Goal: Task Accomplishment & Management: Use online tool/utility

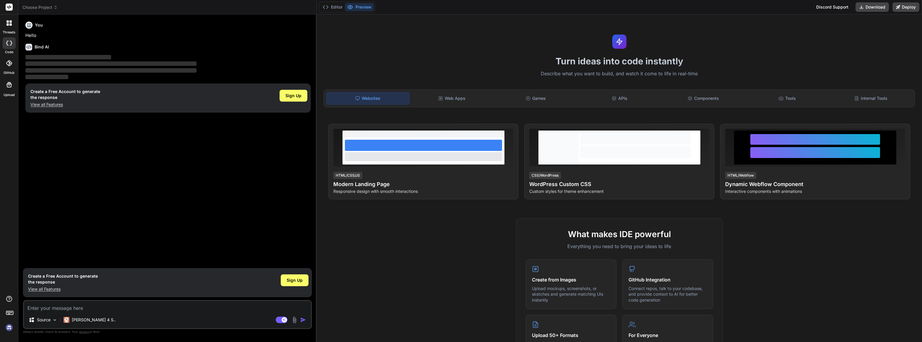
click at [6, 325] on img at bounding box center [9, 328] width 10 height 10
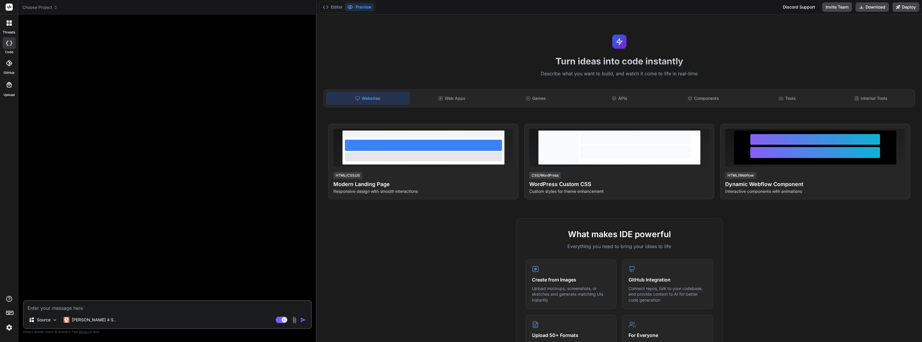
click at [10, 44] on icon at bounding box center [9, 43] width 6 height 5
type textarea "x"
click at [57, 7] on icon at bounding box center [56, 7] width 4 height 4
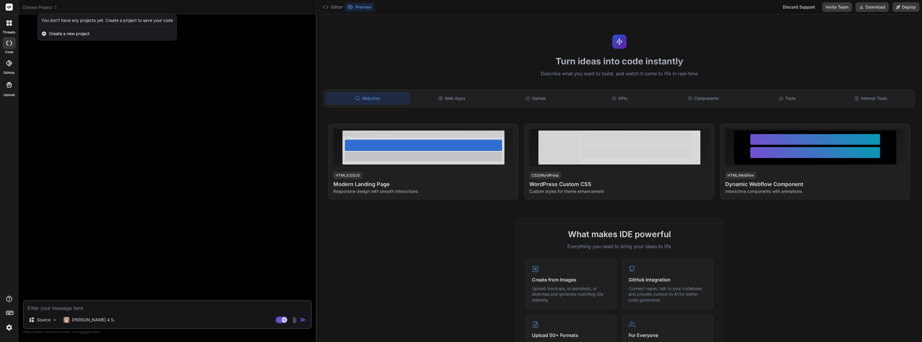
click at [66, 33] on span "Create a new project" at bounding box center [69, 34] width 40 height 6
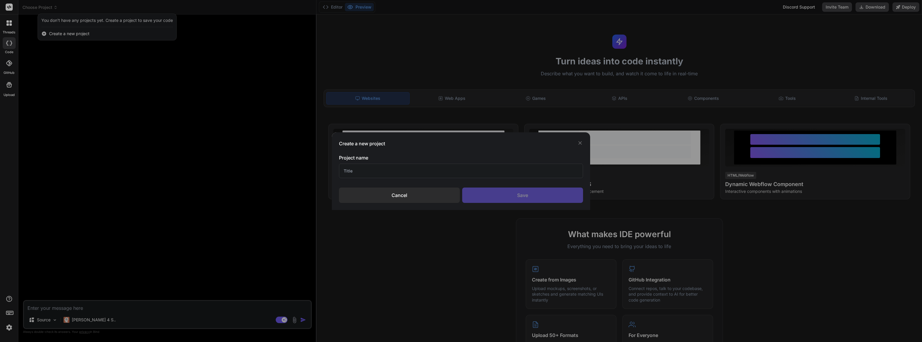
click at [366, 170] on input "text" at bounding box center [461, 171] width 244 height 14
type input "Artisans du Tregor"
click at [534, 193] on div "Save" at bounding box center [522, 195] width 121 height 15
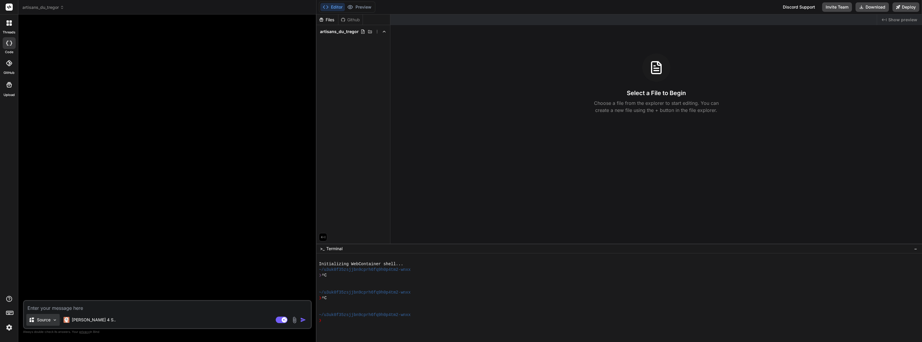
click at [55, 319] on img at bounding box center [54, 320] width 5 height 5
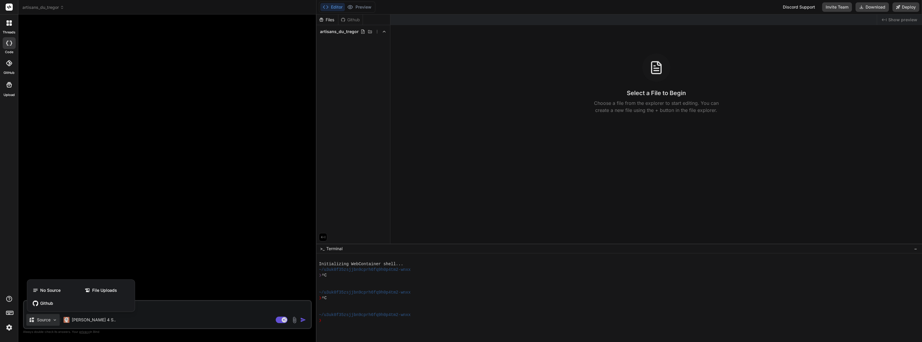
click at [55, 319] on div at bounding box center [461, 171] width 922 height 342
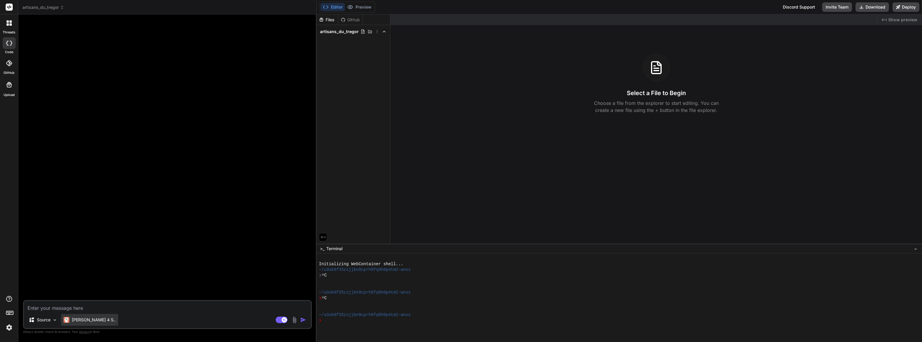
click at [93, 320] on p "[PERSON_NAME] 4 S.." at bounding box center [94, 320] width 44 height 6
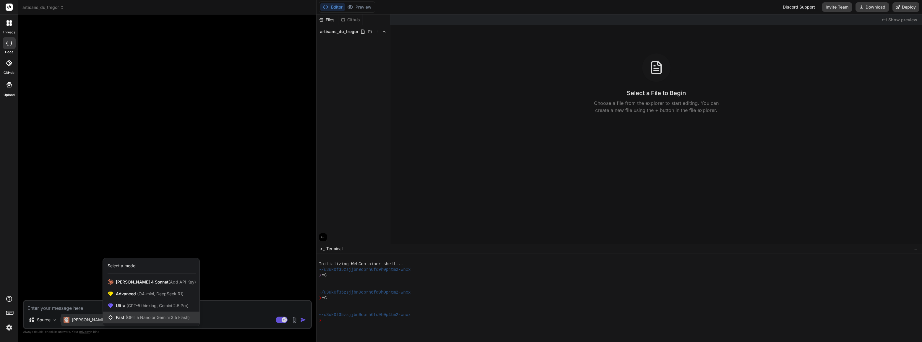
click at [148, 318] on span "(GPT 5 Nano or Gemini 2.5 Flash)" at bounding box center [158, 317] width 64 height 5
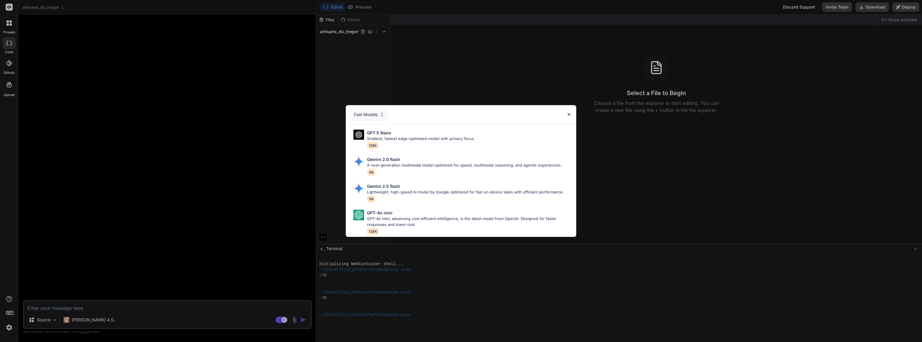
click at [569, 112] on img at bounding box center [569, 114] width 5 height 5
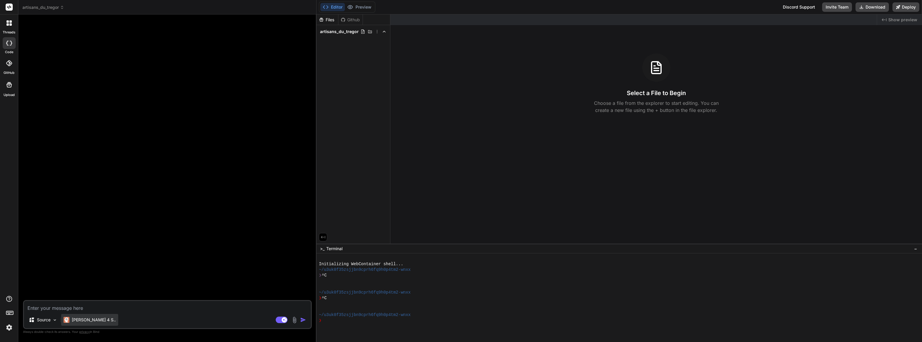
click at [84, 320] on p "[PERSON_NAME] 4 S.." at bounding box center [94, 320] width 44 height 6
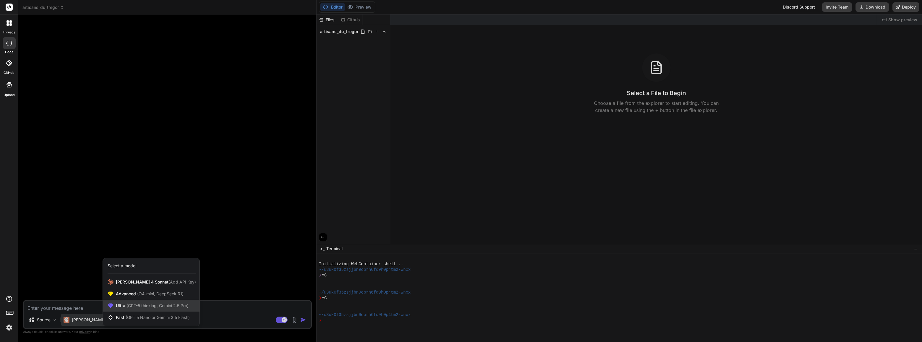
click at [173, 306] on span "(GPT-5 thinking, Gemini 2.5 Pro)" at bounding box center [156, 305] width 63 height 5
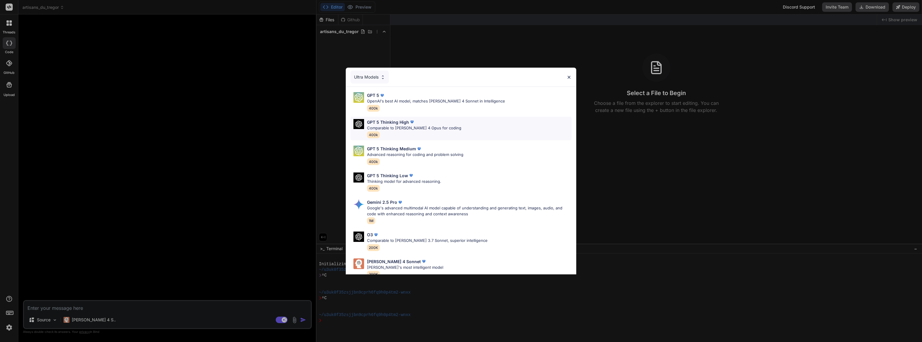
click at [404, 121] on p "GPT 5 Thinking High" at bounding box center [388, 122] width 42 height 6
type textarea "x"
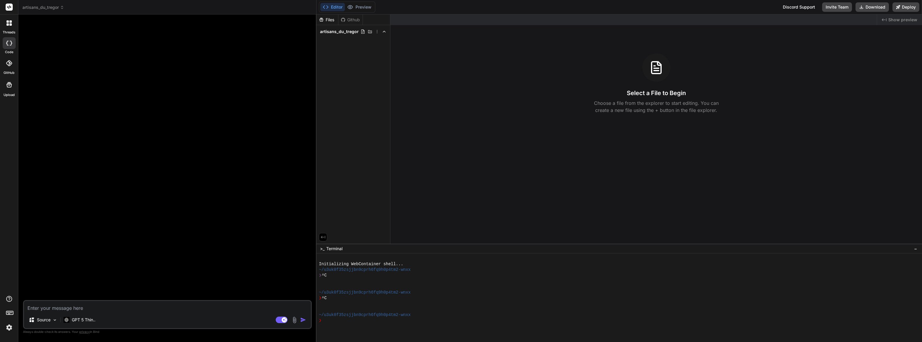
click at [73, 310] on textarea at bounding box center [167, 306] width 287 height 11
paste textarea "8. Loremipsumdo 8.5 Sitametconse ad elitse Doeiusmodtemp i’ut labore EtdoLorem …"
type textarea "8. Loremipsumdo 8.5 Sitametconse ad elitse Doeiusmodtemp i’ut labore EtdoLorem …"
type textarea "x"
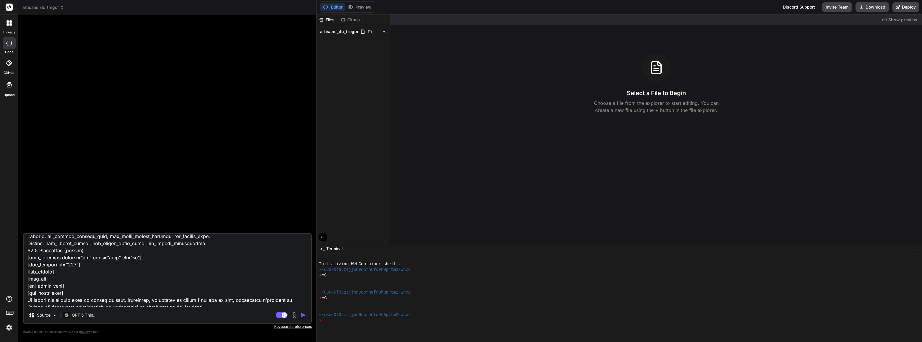
scroll to position [1937, 0]
type textarea "8. Loremipsumdo 8.5 Sitametconse ad elitse Doeiusmodtemp i’ut labore EtdoLorem …"
click at [303, 315] on img "button" at bounding box center [303, 315] width 6 height 6
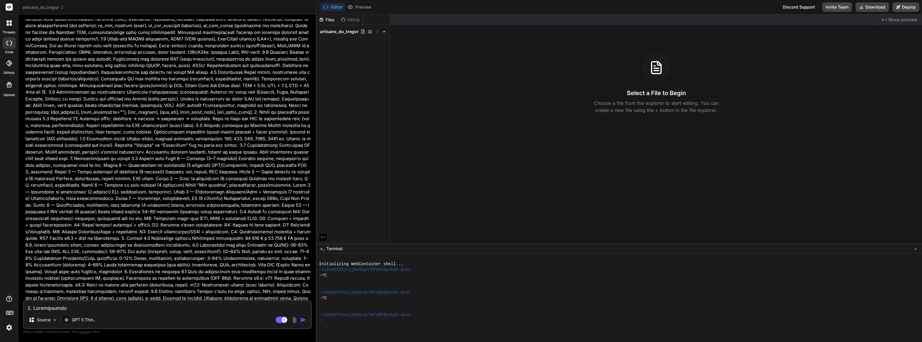
scroll to position [485, 0]
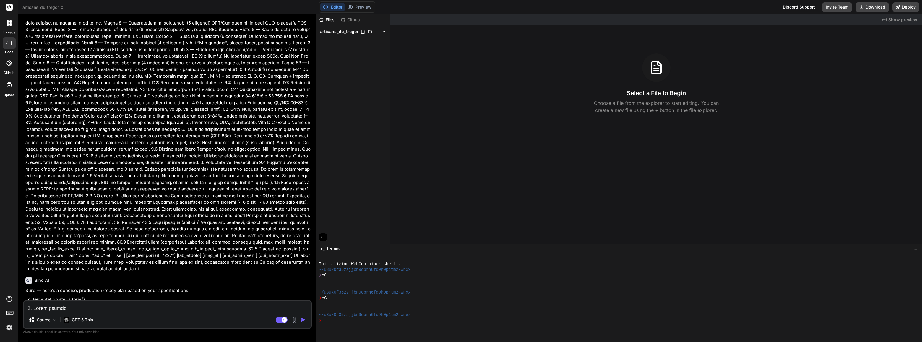
type textarea "x"
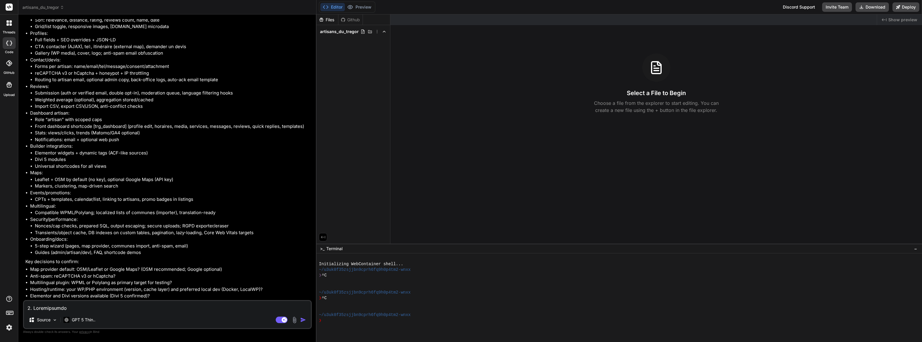
scroll to position [1409, 0]
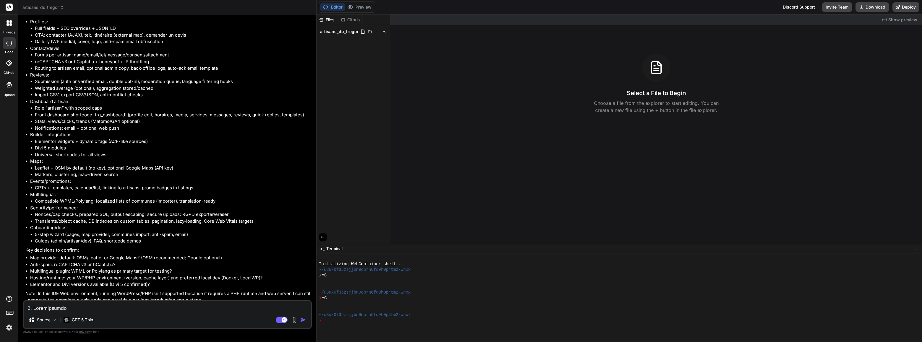
click at [59, 305] on textarea at bounding box center [167, 306] width 287 height 11
type textarea "y"
type textarea "x"
type textarea "ye"
type textarea "x"
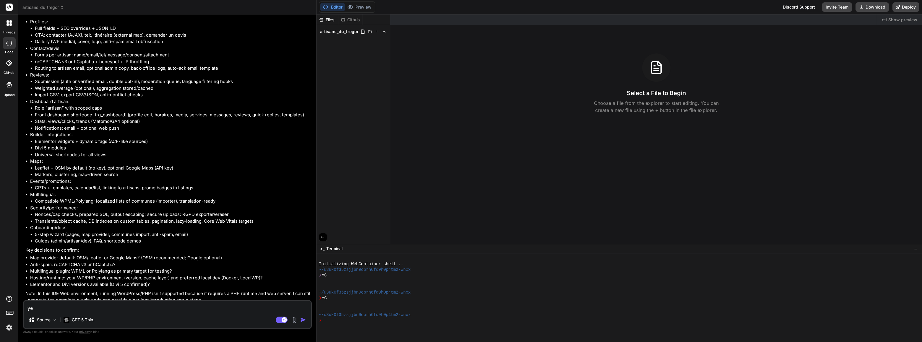
type textarea "yes"
type textarea "x"
type textarea "yes"
type textarea "x"
type textarea "yes"
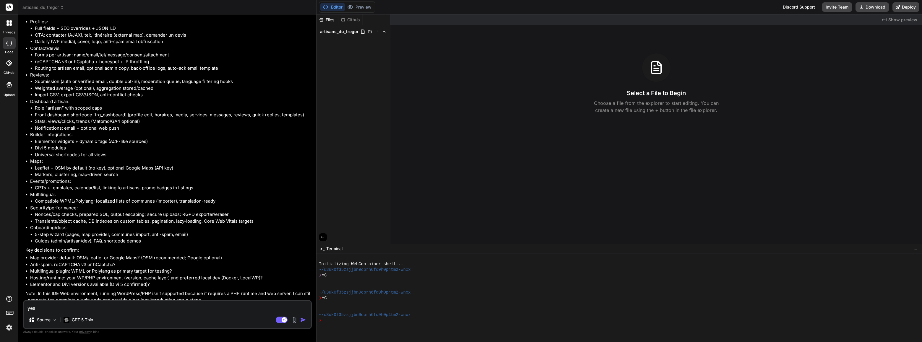
type textarea "x"
type textarea "yes."
type textarea "x"
type textarea "yes."
type textarea "x"
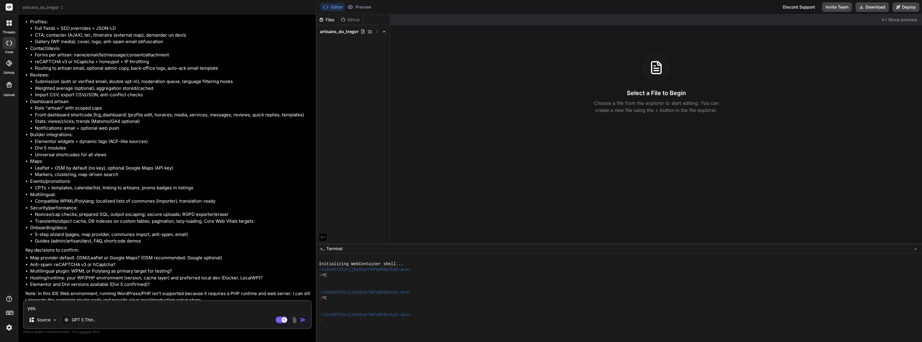
type textarea "yes. d"
type textarea "x"
type textarea "yes. do"
type textarea "x"
type textarea "yes. don"
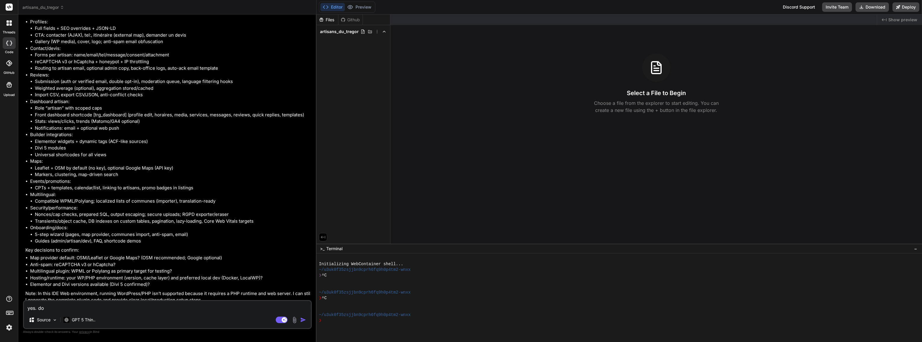
type textarea "x"
type textarea "yes. don'"
type textarea "x"
type textarea "yes. don't"
type textarea "x"
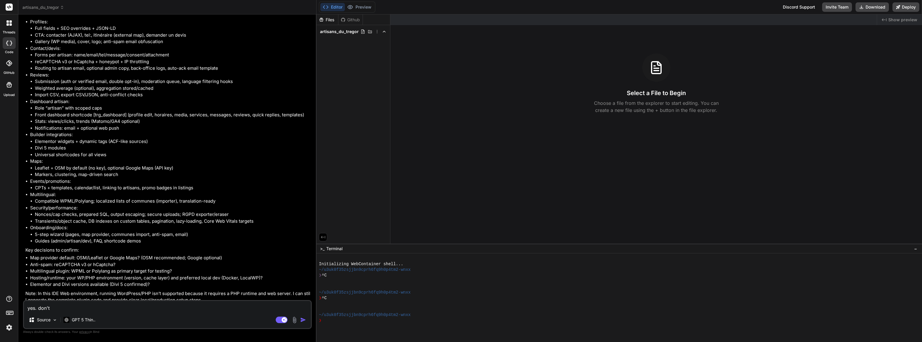
type textarea "yes. don't"
type textarea "x"
type textarea "yes. don't f"
type textarea "x"
type textarea "yes. don't fo"
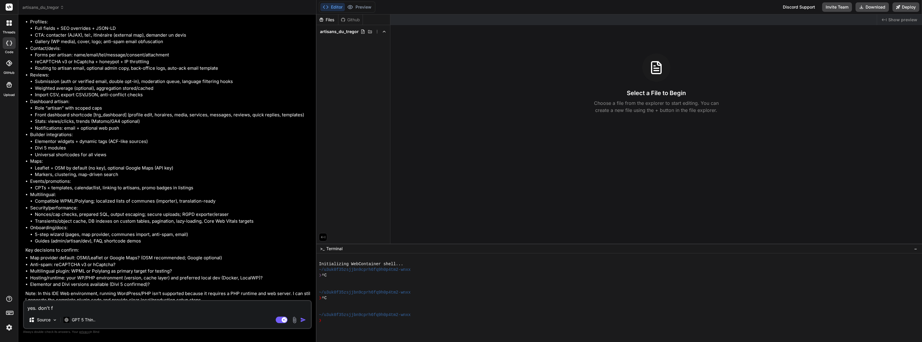
type textarea "x"
type textarea "yes. don't for"
type textarea "x"
type textarea "yes. don't forg"
type textarea "x"
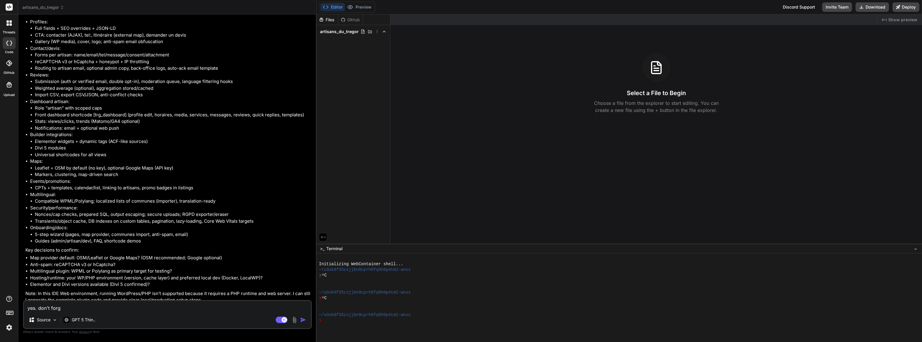
type textarea "yes. don't forge"
type textarea "x"
type textarea "yes. don't forget"
type textarea "x"
type textarea "yes. don't forget"
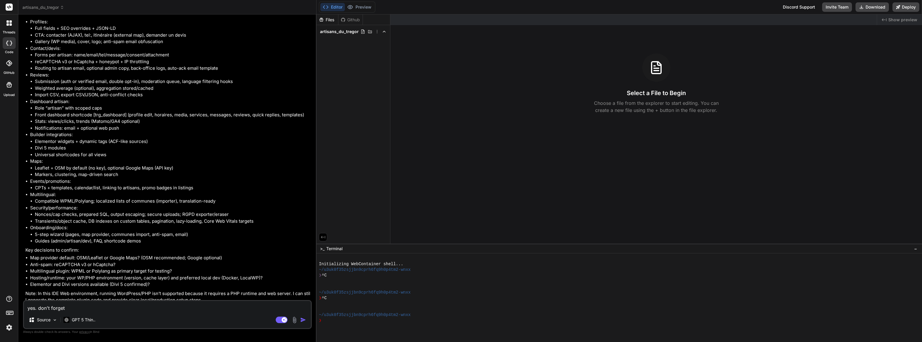
type textarea "x"
type textarea "yes. don't forget t"
type textarea "x"
type textarea "yes. don't forget th"
type textarea "x"
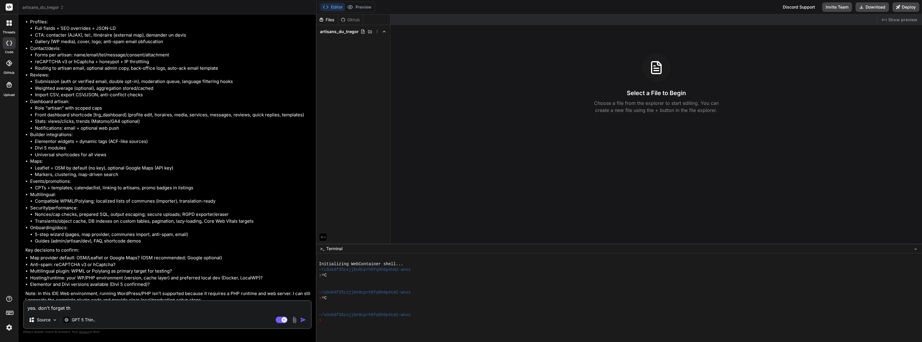
type textarea "yes. don't forget thi"
type textarea "x"
type textarea "yes. don't forget this"
type textarea "x"
type textarea "yes. don't forget this"
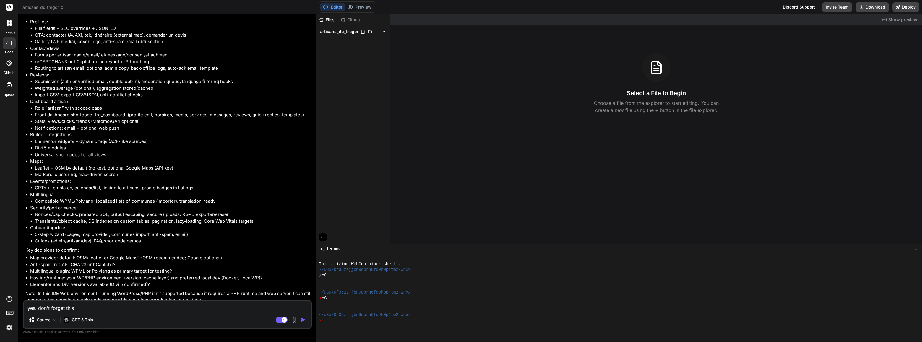
type textarea "x"
type textarea "yes. don't forget this p"
type textarea "x"
type textarea "yes. don't forget this pl"
type textarea "x"
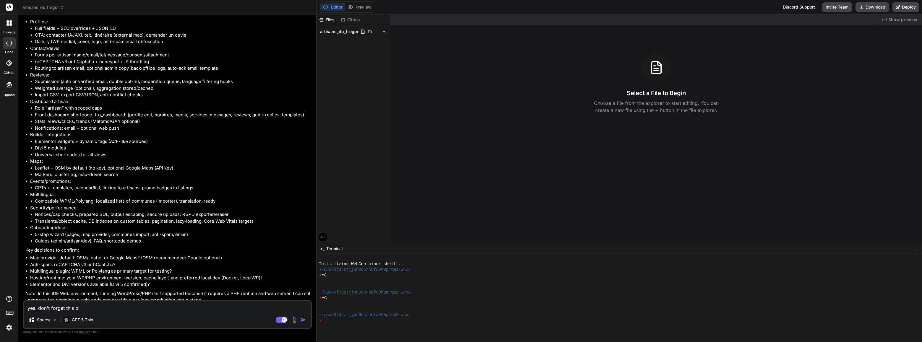
type textarea "yes. don't forget this plu"
type textarea "x"
type textarea "yes. don't forget this plug"
type textarea "x"
type textarea "yes. don't forget this plugi"
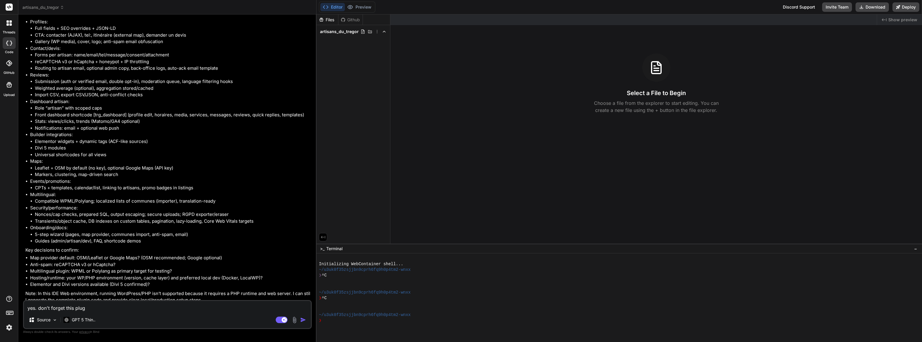
type textarea "x"
type textarea "yes. don't forget this plugin"
type textarea "x"
type textarea "yes. don't forget this plugin"
type textarea "x"
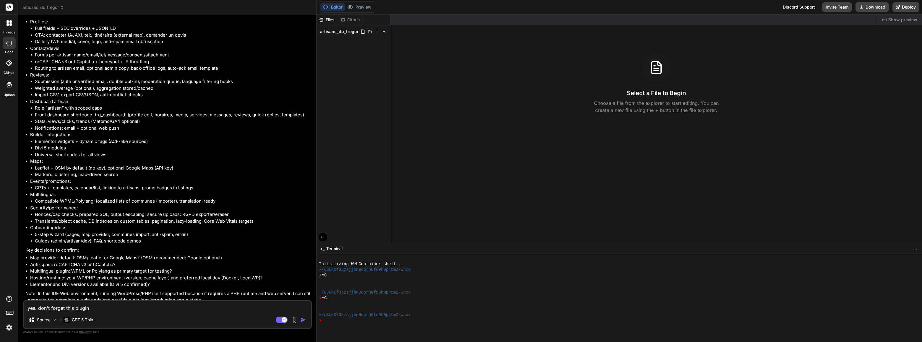
type textarea "yes. don't forget this plugin m"
type textarea "x"
type textarea "yes. don't forget this plugin mu"
type textarea "x"
type textarea "yes. don't forget this plugin mus"
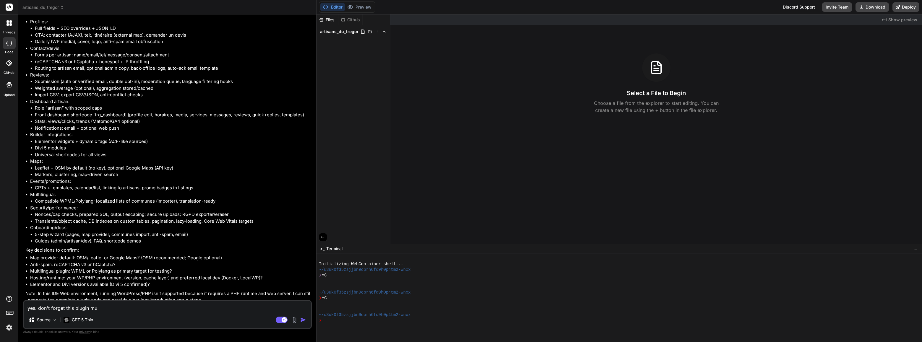
type textarea "x"
type textarea "yes. don't forget this plugin must"
type textarea "x"
type textarea "yes. don't forget this plugin must"
type textarea "x"
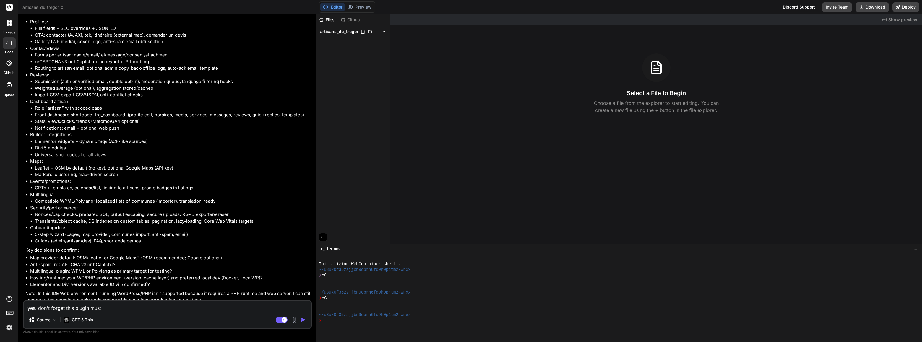
type textarea "yes. don't forget this plugin must"
type textarea "x"
type textarea "yes. don't forget this plugin mus"
type textarea "x"
type textarea "yes. don't forget this plugin mu"
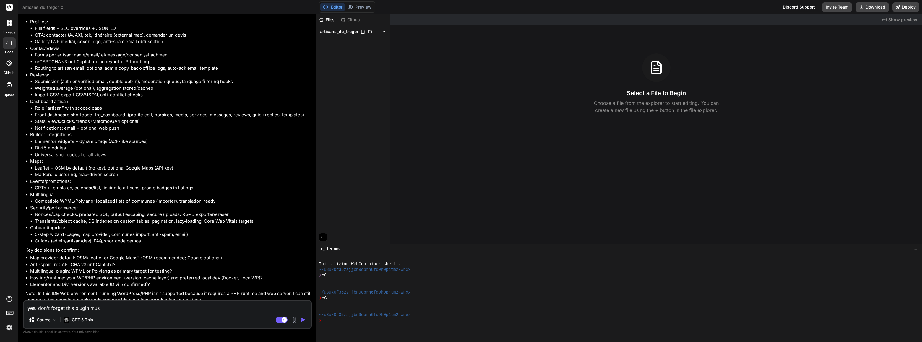
type textarea "x"
type textarea "yes. don't forget this plugin m"
type textarea "x"
type textarea "yes. don't forget this plugin"
type textarea "x"
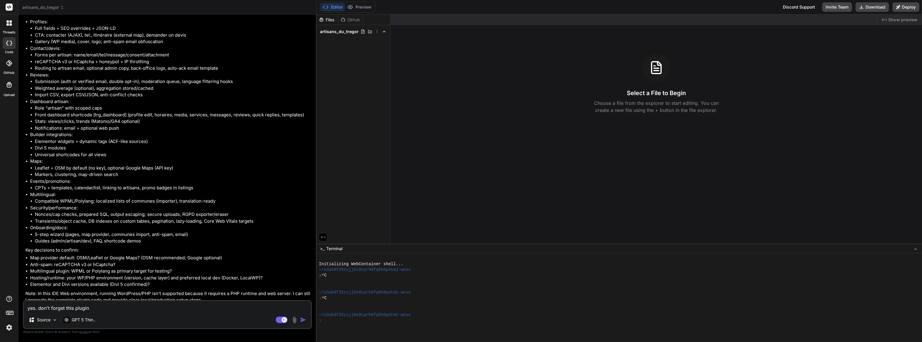
type textarea "yes. don't forget this plugin"
type textarea "x"
type textarea "yes. don't forget this plugin"
type textarea "x"
type textarea "yes. don't forget this plugin w"
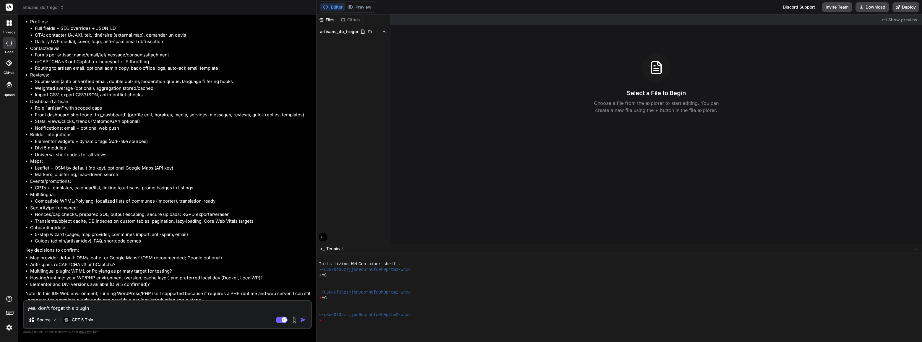
type textarea "x"
type textarea "yes. don't forget this plugin wi"
type textarea "x"
type textarea "yes. don't forget this plugin wil"
type textarea "x"
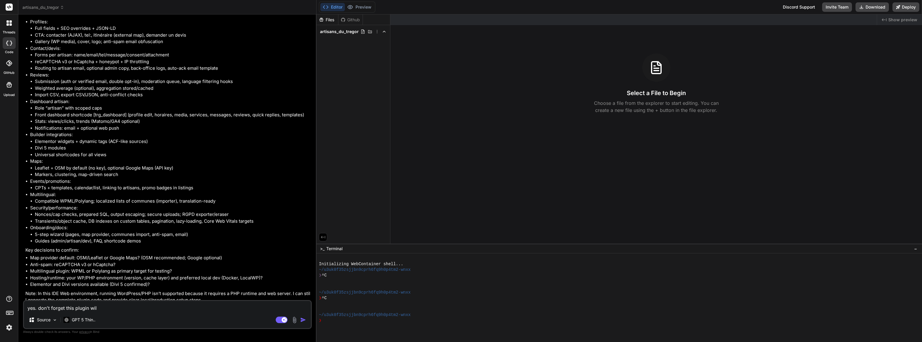
type textarea "yes. don't forget this plugin will"
type textarea "x"
type textarea "yes. don't forget this plugin will"
type textarea "x"
type textarea "yes. don't forget this plugin will b"
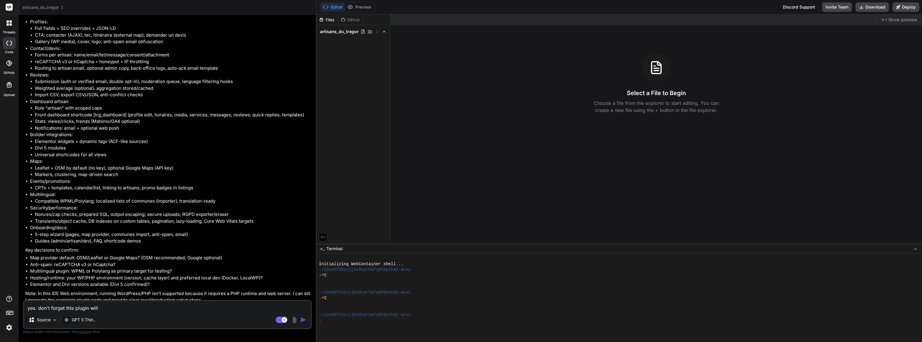
type textarea "x"
type textarea "yes. don't forget this plugin will be"
type textarea "x"
type textarea "yes. don't forget this plugin will be"
type textarea "x"
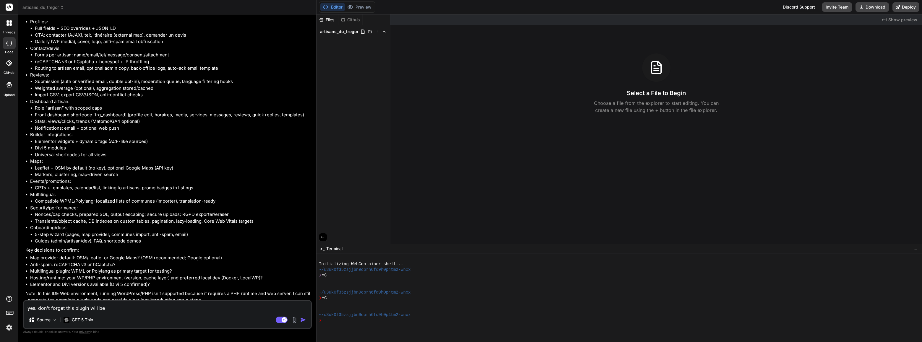
type textarea "yes. don't forget this plugin will be u"
type textarea "x"
type textarea "yes. don't forget this plugin will be us"
type textarea "x"
type textarea "yes. don't forget this plugin will be use"
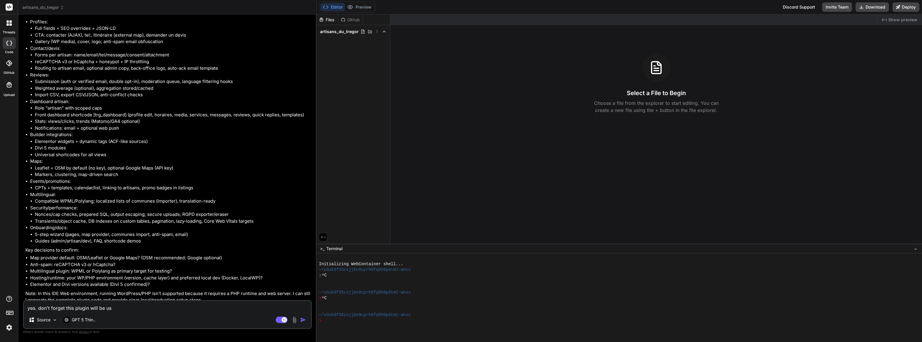
type textarea "x"
type textarea "yes. don't forget this plugin will be used"
type textarea "x"
type textarea "yes. don't forget this plugin will be used"
type textarea "x"
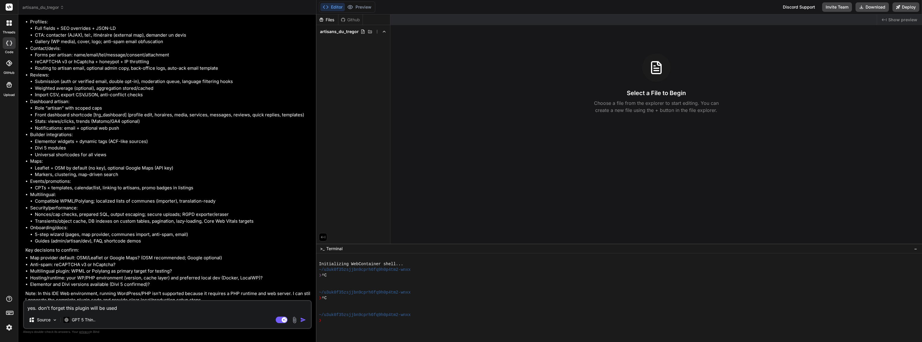
type textarea "yes. don't forget this plugin will be used f"
type textarea "x"
type textarea "yes. don't forget this plugin will be used fr"
type textarea "x"
type textarea "yes. don't forget this plugin will be used fro"
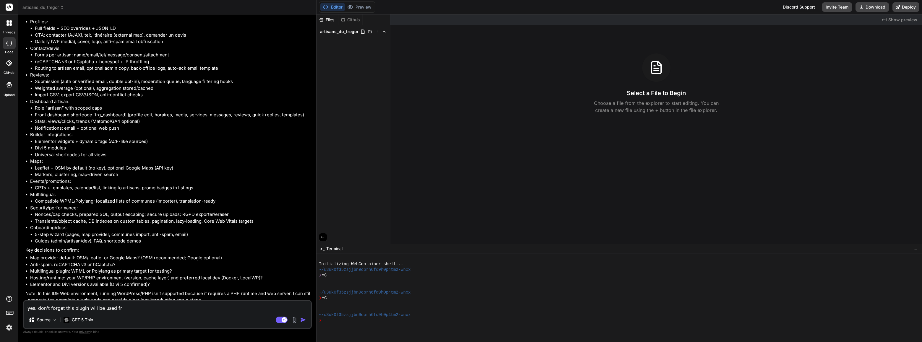
type textarea "x"
type textarea "yes. don't forget this plugin will be used fr"
type textarea "x"
type textarea "yes. don't forget this plugin will be used f"
type textarea "x"
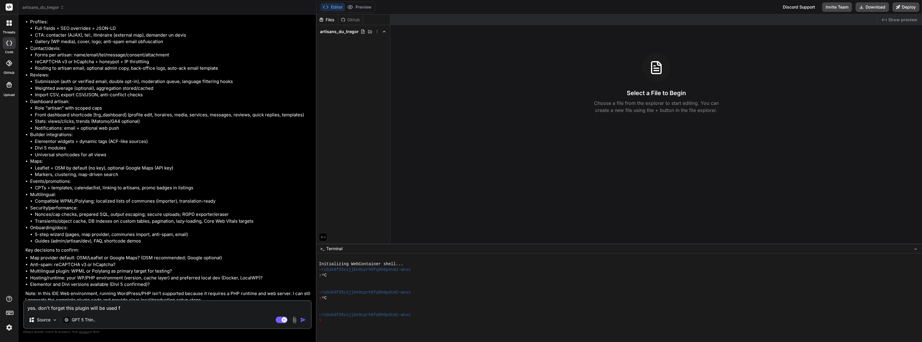
type textarea "yes. don't forget this plugin will be used fo"
type textarea "x"
type textarea "yes. don't forget this plugin will be used for"
type textarea "x"
type textarea "yes. don't forget this plugin will be used for"
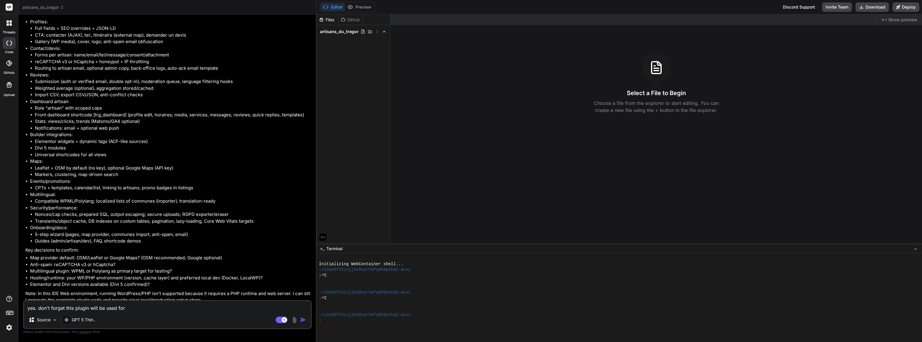
type textarea "x"
type textarea "yes. don't forget this plugin will be used for t"
type textarea "x"
type textarea "yes. don't forget this plugin will be used for th"
type textarea "x"
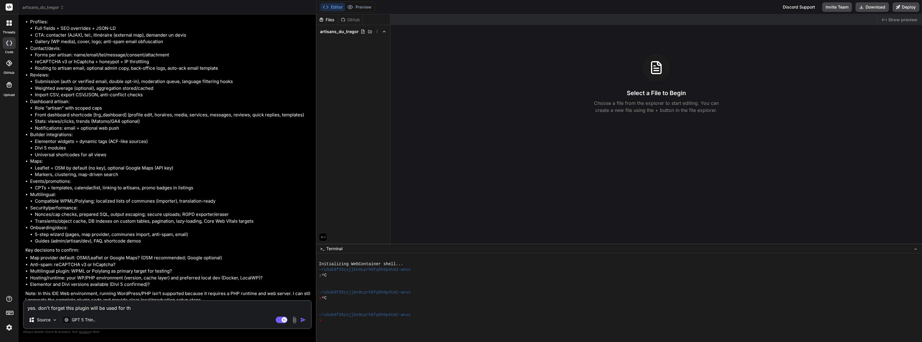
type textarea "yes. don't forget this plugin will be used for the"
type textarea "x"
type textarea "yes. don't forget this plugin will be used for the"
type textarea "x"
type textarea "yes. don't forget this plugin will be used for the f"
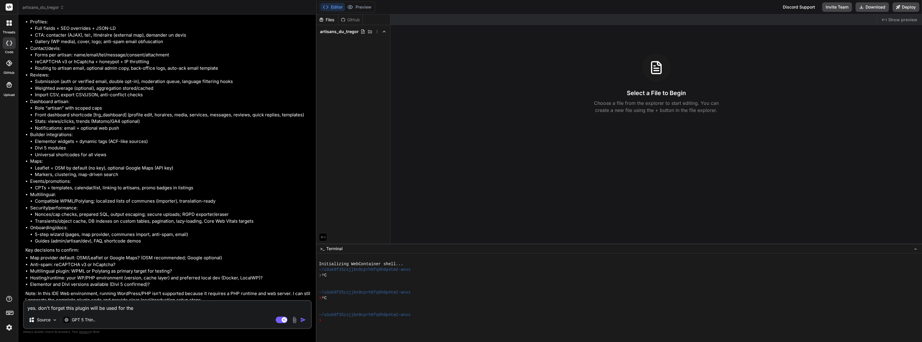
type textarea "x"
type textarea "yes. don't forget this plugin will be used for the fr"
type textarea "x"
type textarea "yes. don't forget this plugin will be used for the fre"
type textarea "x"
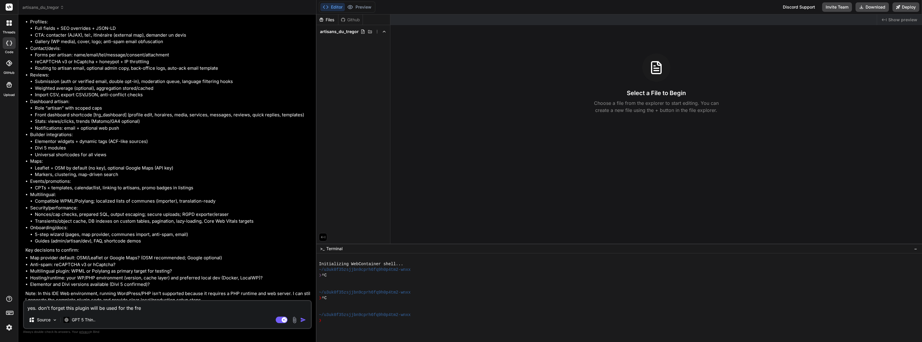
type textarea "yes. don't forget this plugin will be used for the fren"
type textarea "x"
type textarea "yes. don't forget this plugin will be used for the frenh"
type textarea "x"
type textarea "yes. don't forget this plugin will be used for the frenhc"
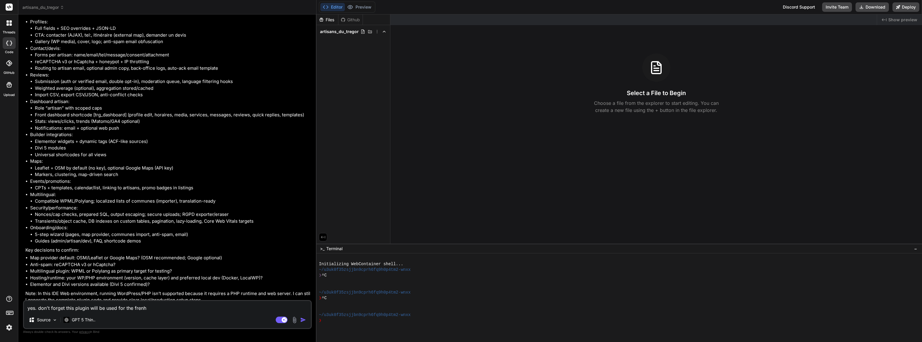
type textarea "x"
type textarea "yes. don't forget this plugin will be used for the frenhc"
type textarea "x"
type textarea "yes. don't forget this plugin will be used for the frenhc m"
type textarea "x"
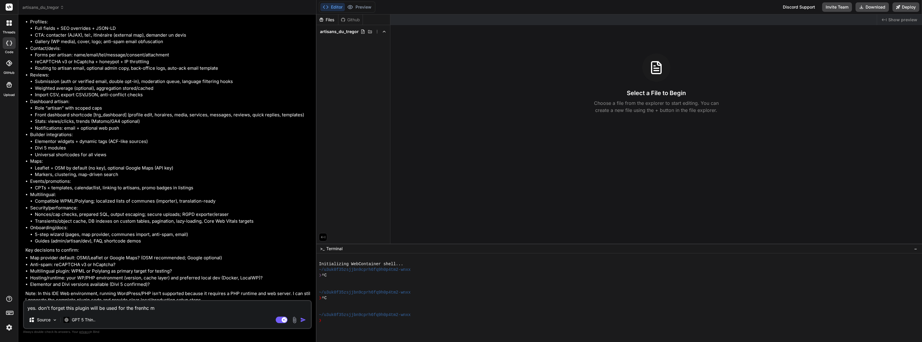
type textarea "yes. don't forget this plugin will be used for the frenhc ma"
type textarea "x"
type textarea "yes. don't forget this plugin will be used for the frenhc mar"
type textarea "x"
type textarea "yes. don't forget this plugin will be used for the frenhc mark"
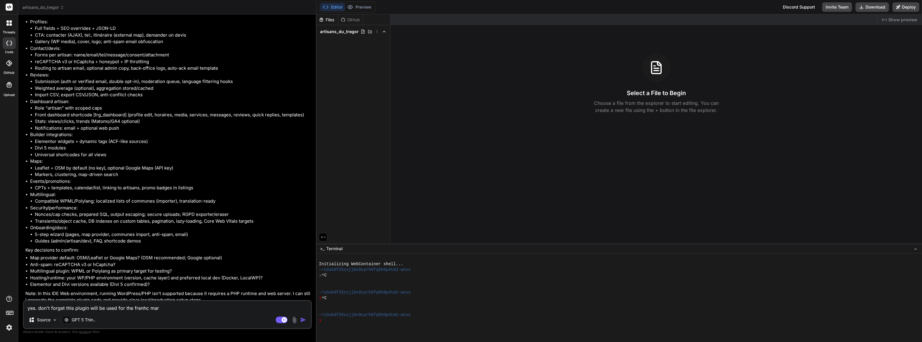
type textarea "x"
type textarea "yes. don't forget this plugin will be used for the frenhc marke"
type textarea "x"
type textarea "yes. don't forget this plugin will be used for the frenhc market"
type textarea "x"
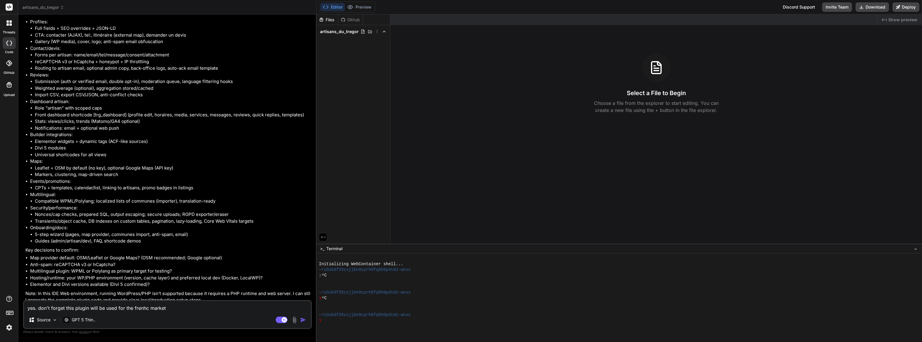
type textarea "yes. don't forget this plugin will be used for the frenhc market"
type textarea "x"
type textarea "yes. don't forget this plugin will be used for the frenhc market"
type textarea "x"
type textarea "yes. don't forget this plugin will be used for the frenhc marke"
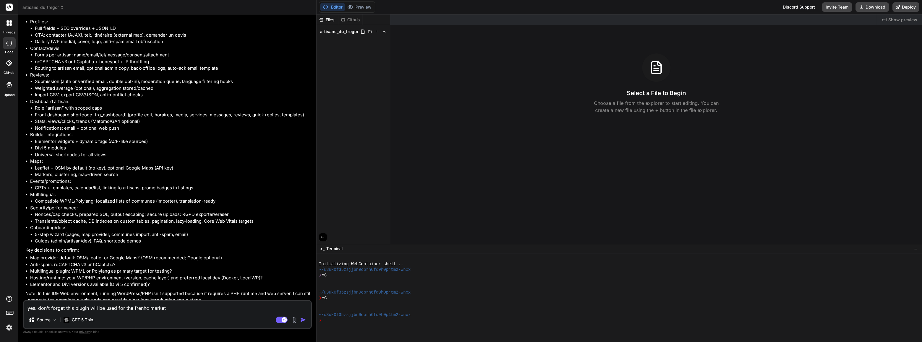
type textarea "x"
type textarea "yes. don't forget this plugin will be used for the frenhc mark"
type textarea "x"
type textarea "yes. don't forget this plugin will be used for the frenhc mar"
type textarea "x"
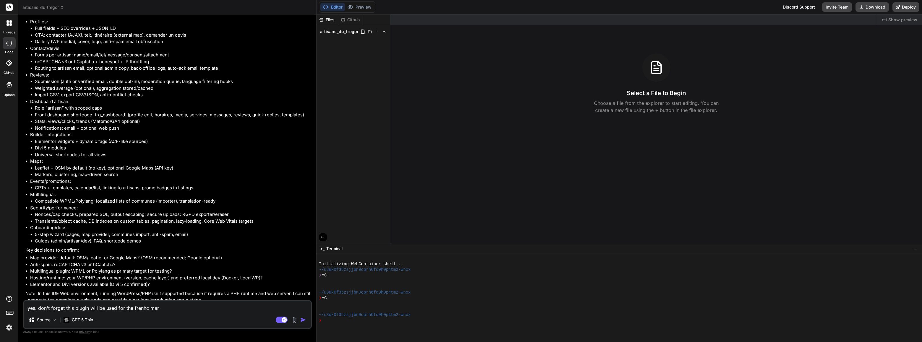
type textarea "yes. don't forget this plugin will be used for the frenhc ma"
type textarea "x"
type textarea "yes. don't forget this plugin will be used for the frenhc m"
type textarea "x"
type textarea "yes. don't forget this plugin will be used for the frenhc"
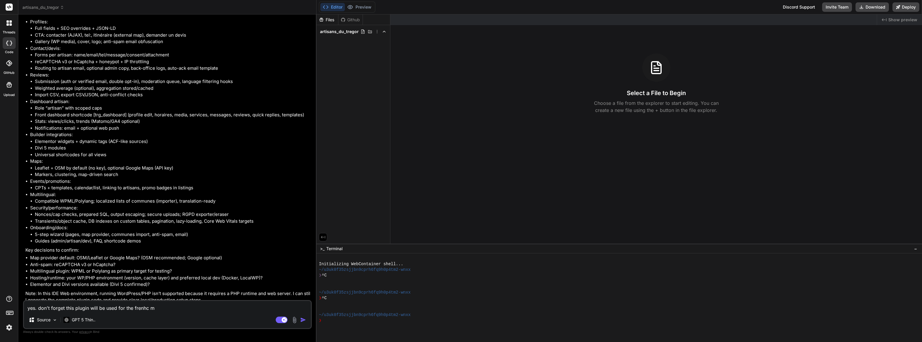
type textarea "x"
type textarea "yes. don't forget this plugin will be used for the frenhc"
type textarea "x"
type textarea "yes. don't forget this plugin will be used for the frenh"
type textarea "x"
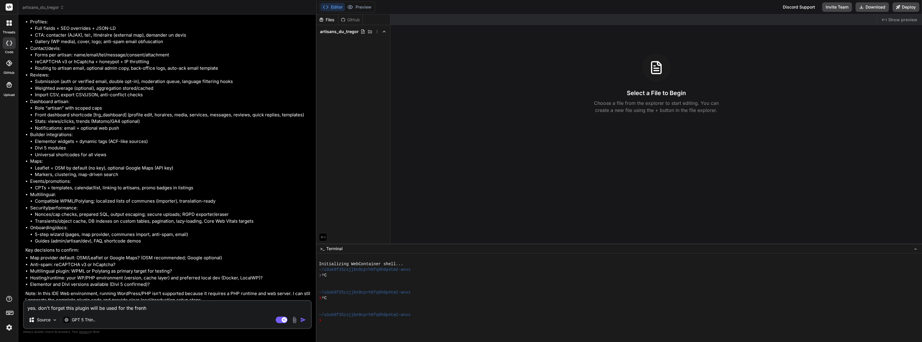
type textarea "yes. don't forget this plugin will be used for the fren"
type textarea "x"
type textarea "yes. don't forget this plugin will be used for the frenc"
type textarea "x"
type textarea "yes. don't forget this plugin will be used for the french"
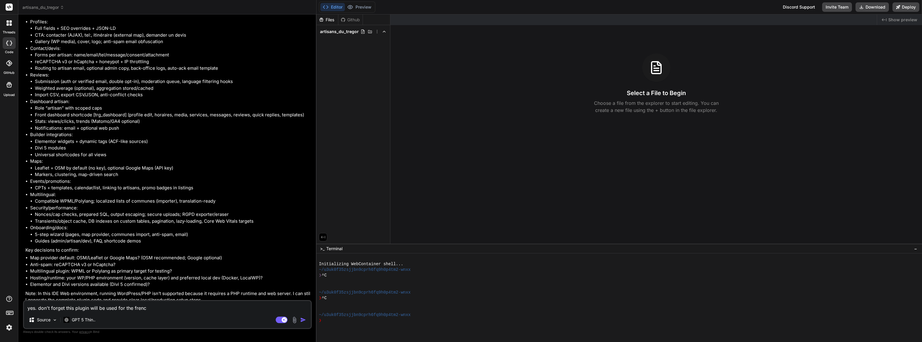
type textarea "x"
type textarea "yes. don't forget this plugin will be used for the french"
type textarea "x"
type textarea "yes. don't forget this plugin will be used for the french m"
click at [303, 319] on img "button" at bounding box center [303, 320] width 6 height 6
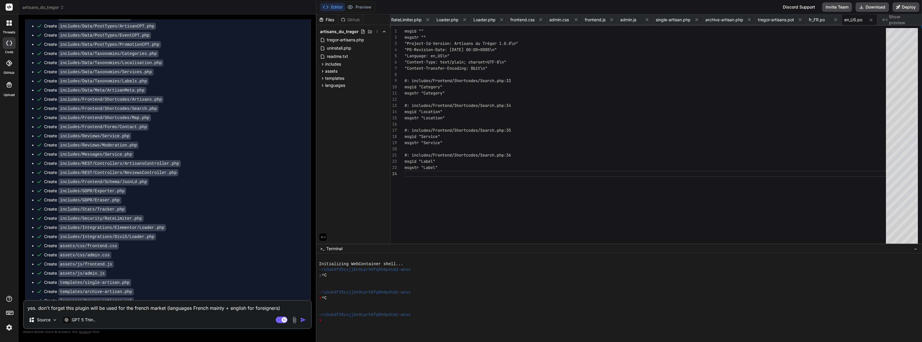
scroll to position [1899, 0]
click at [339, 86] on span "languages" at bounding box center [335, 85] width 20 height 6
click at [348, 49] on span "uninstall.php" at bounding box center [339, 48] width 26 height 7
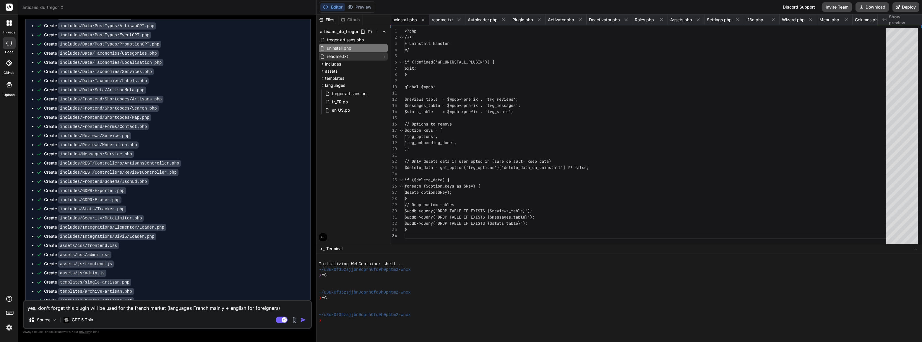
click at [343, 55] on span "readme.txt" at bounding box center [337, 56] width 22 height 7
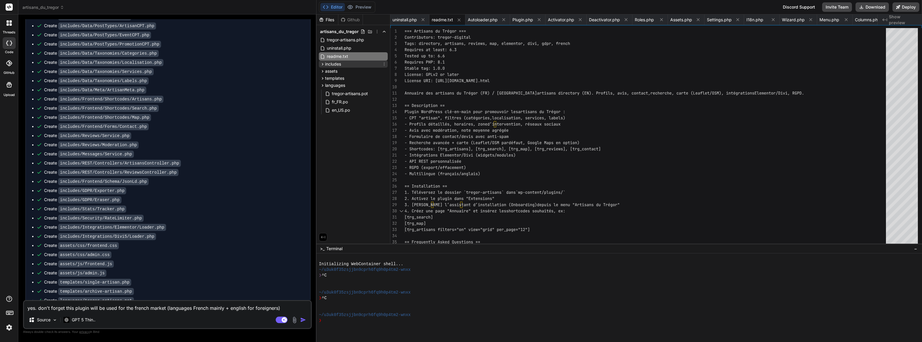
click at [323, 63] on icon at bounding box center [322, 64] width 5 height 5
click at [351, 72] on span "Autoloader.php" at bounding box center [346, 72] width 31 height 7
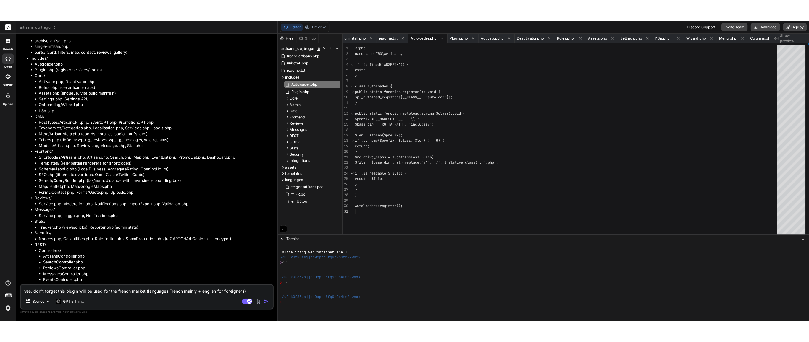
scroll to position [924, 0]
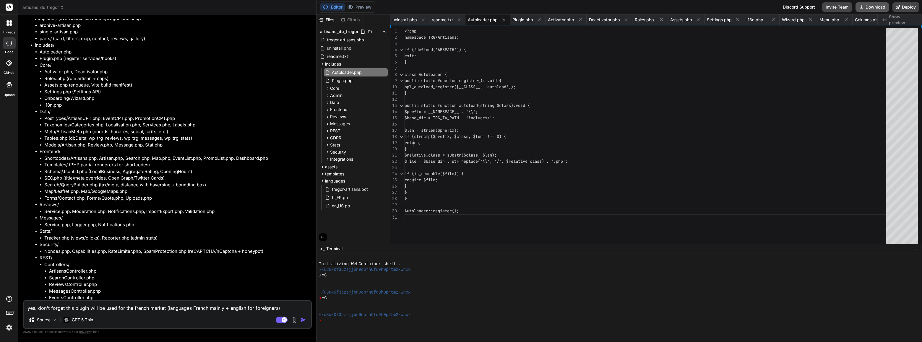
click at [878, 4] on button "Download" at bounding box center [872, 6] width 33 height 9
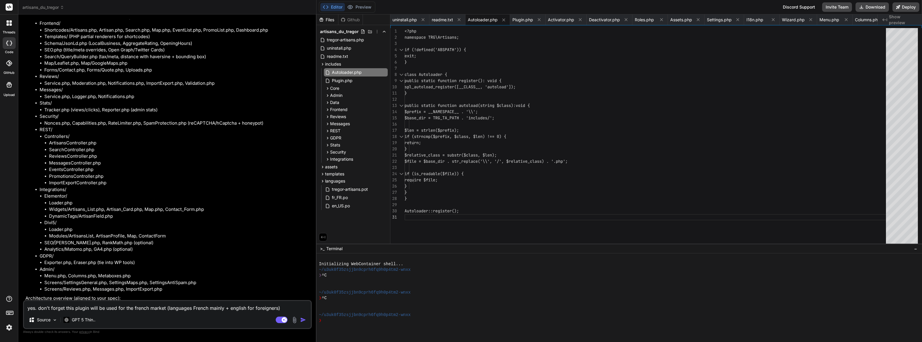
scroll to position [1071, 0]
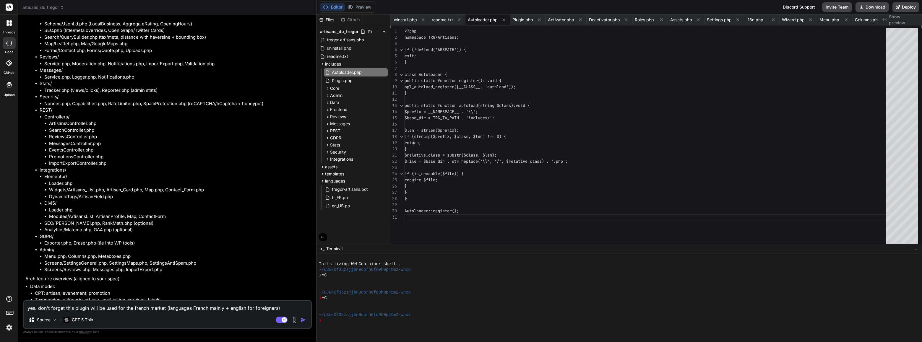
click at [74, 310] on textarea "yes. don't forget this plugin will be used for the french market (languages Fre…" at bounding box center [167, 306] width 287 height 11
click at [304, 320] on img "button" at bounding box center [303, 320] width 6 height 6
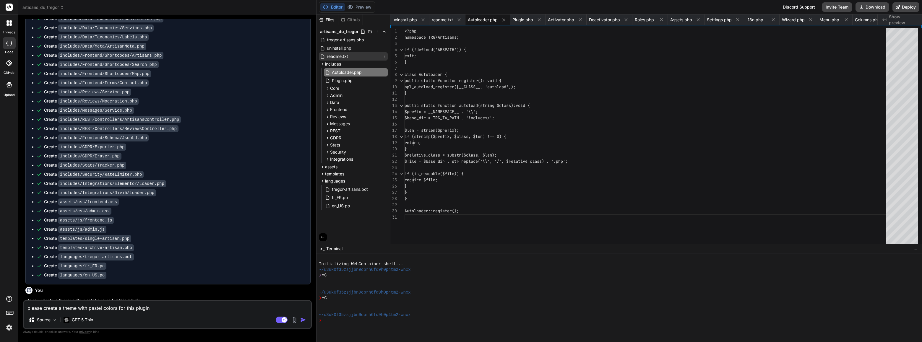
scroll to position [1960, 0]
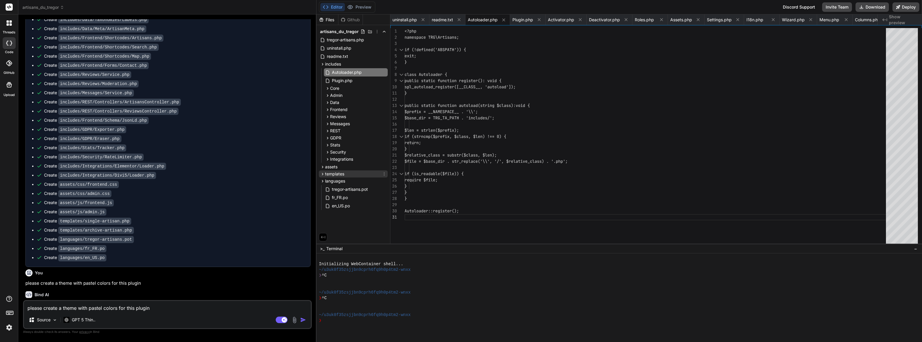
click at [339, 174] on span "templates" at bounding box center [334, 174] width 19 height 6
click at [324, 166] on icon at bounding box center [322, 167] width 5 height 5
click at [328, 136] on icon at bounding box center [327, 138] width 5 height 5
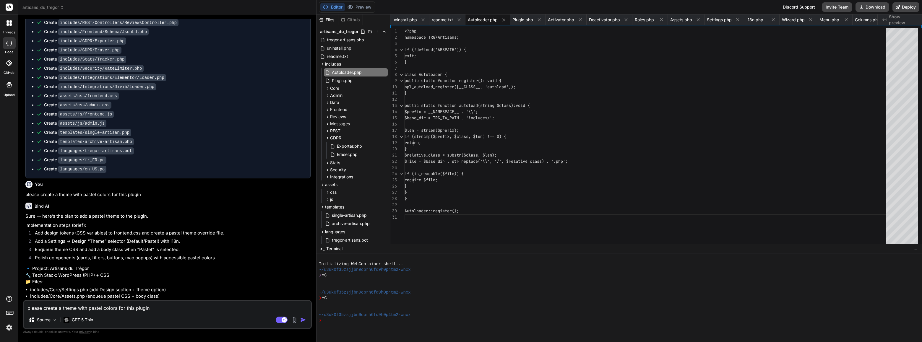
scroll to position [2064, 0]
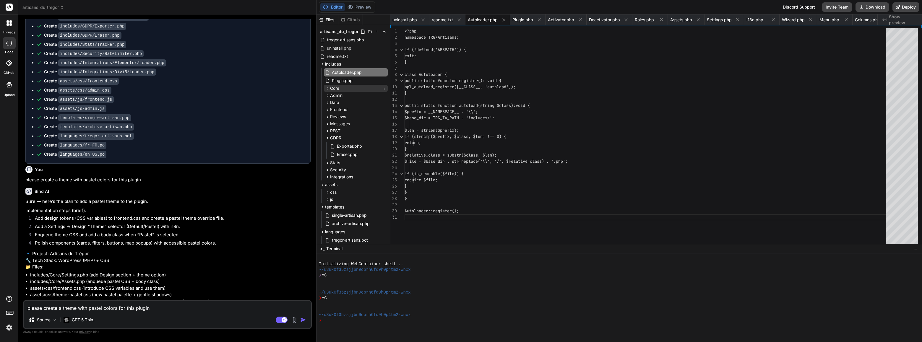
click at [327, 87] on icon at bounding box center [327, 88] width 5 height 5
click at [74, 308] on textarea "please create a theme with pastel colors for this plugin" at bounding box center [167, 306] width 287 height 11
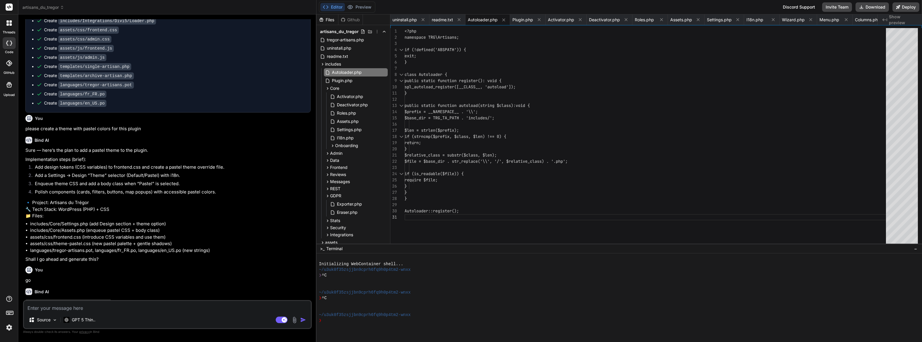
scroll to position [2125, 0]
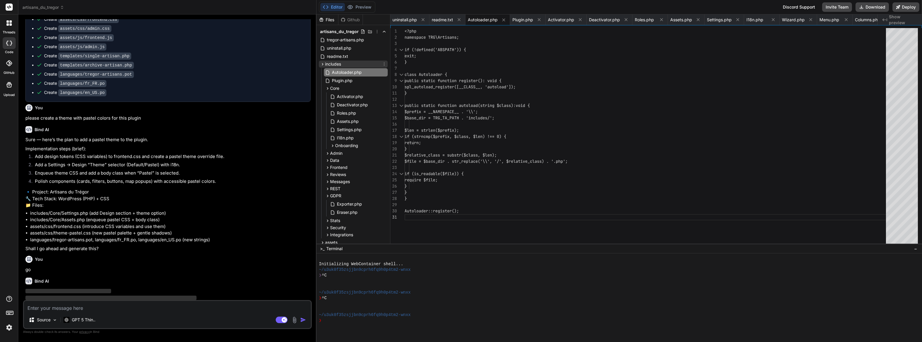
click at [323, 64] on icon at bounding box center [322, 64] width 1 height 2
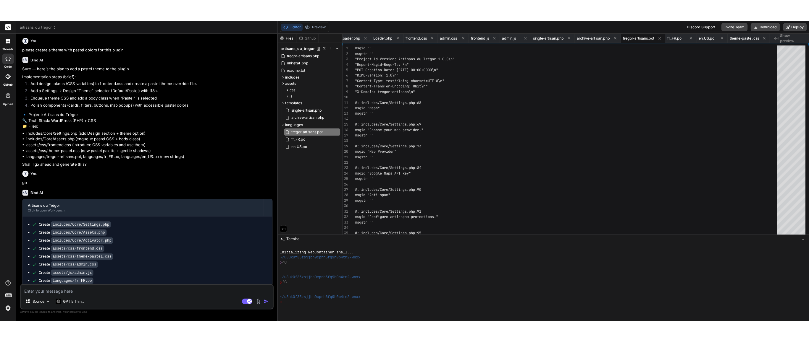
scroll to position [2217, 0]
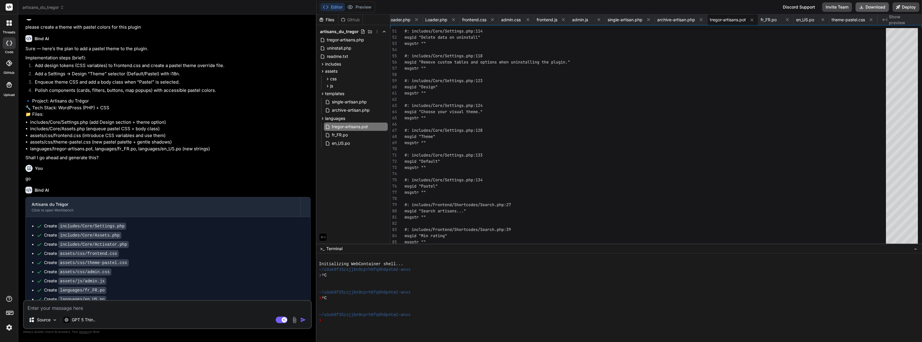
click at [870, 6] on button "Download" at bounding box center [872, 6] width 33 height 9
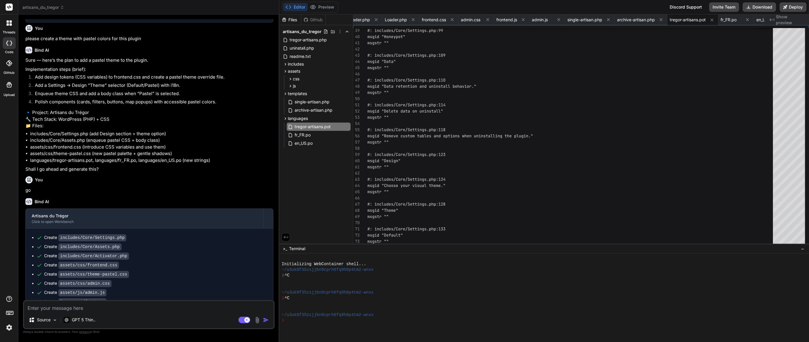
scroll to position [2336, 0]
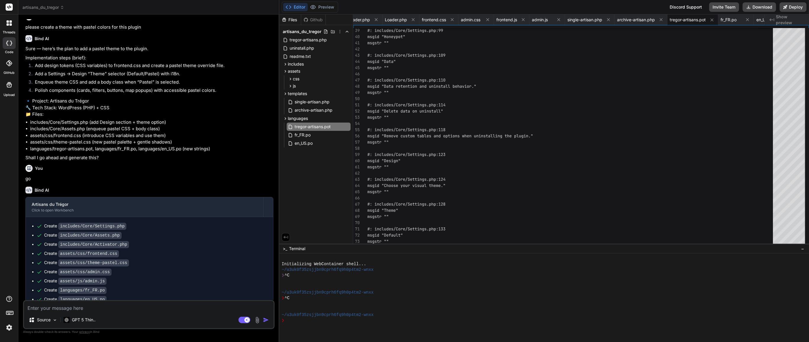
click at [77, 307] on textarea at bounding box center [148, 306] width 249 height 11
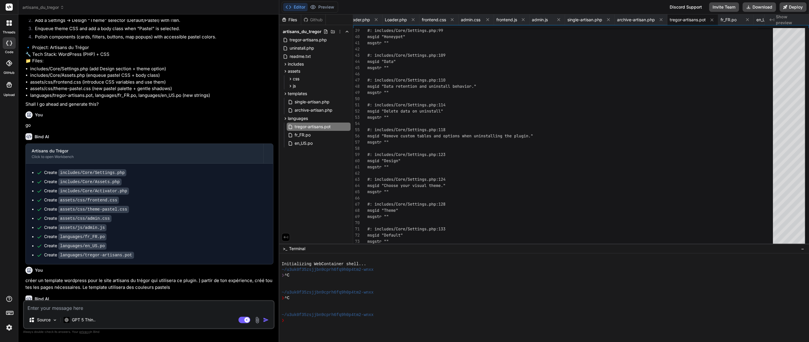
scroll to position [2404, 0]
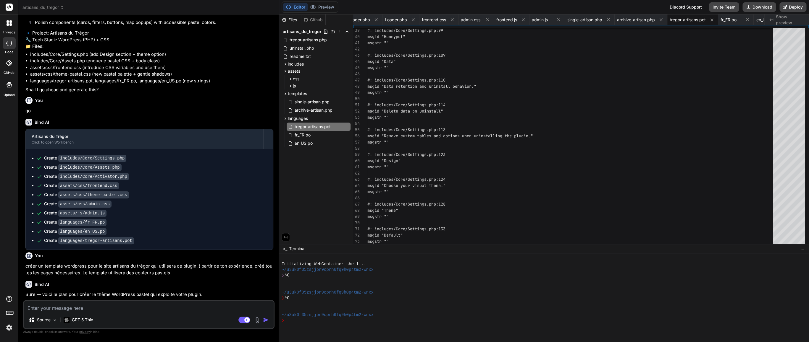
click at [270, 308] on textarea at bounding box center [148, 306] width 249 height 11
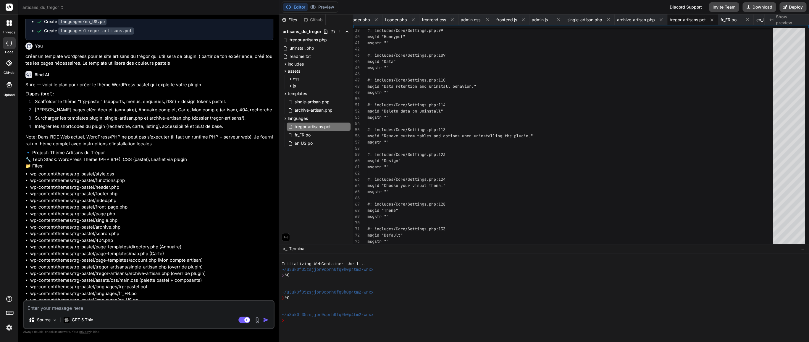
scroll to position [2623, 0]
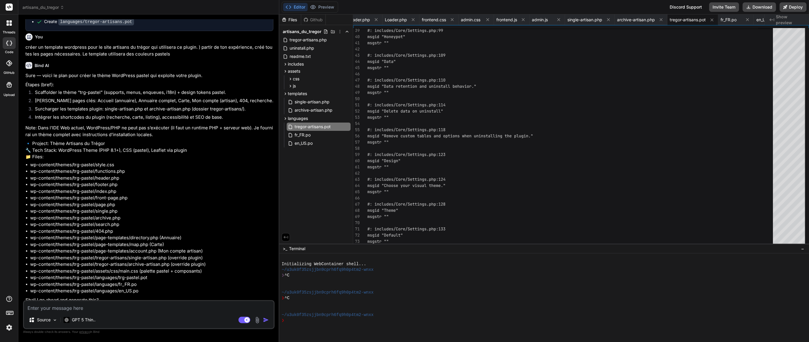
click at [96, 309] on textarea at bounding box center [148, 306] width 249 height 11
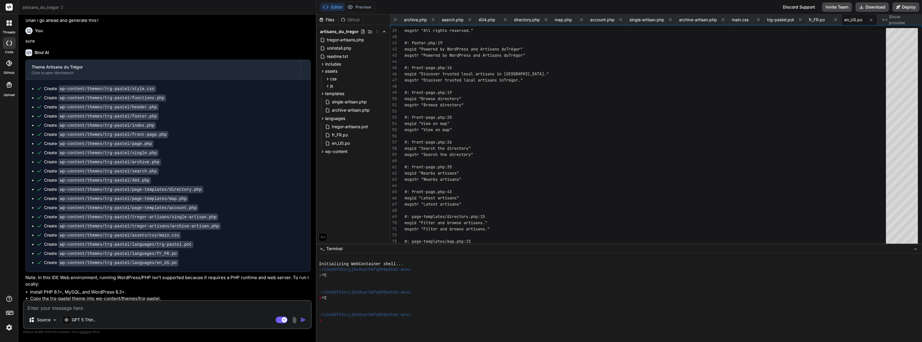
scroll to position [2795, 0]
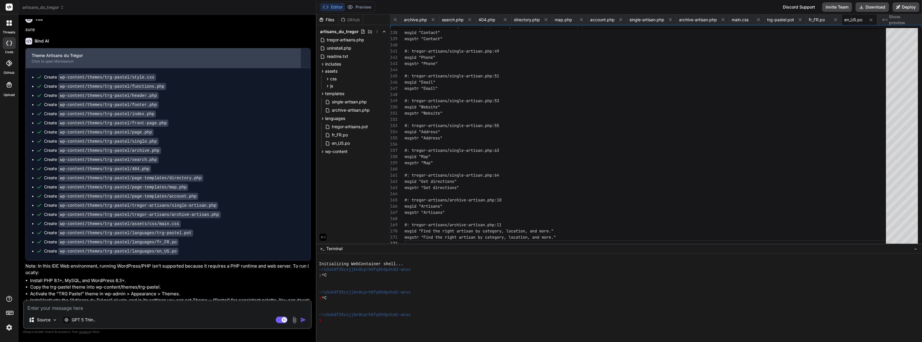
click at [75, 53] on div "Theme Artisans du Trégor" at bounding box center [163, 56] width 263 height 6
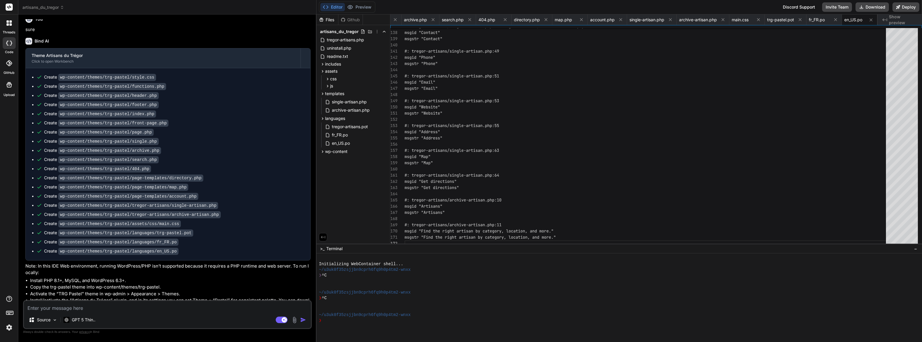
click at [329, 17] on div "Files" at bounding box center [328, 20] width 22 height 6
click at [132, 74] on code "wp-content/themes/trg-pastel/style.css" at bounding box center [107, 77] width 98 height 7
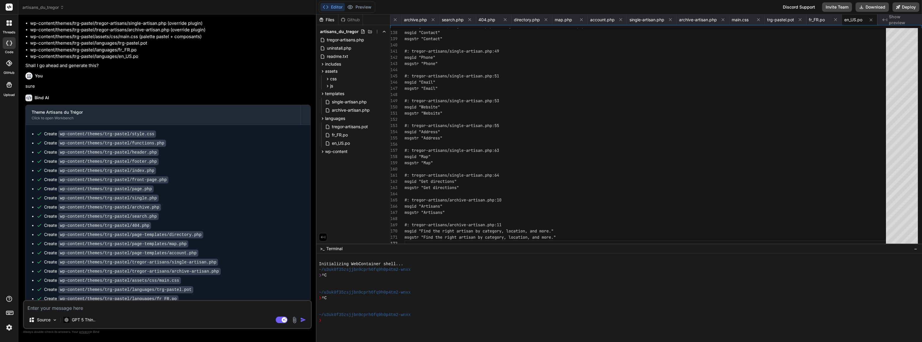
scroll to position [2736, 0]
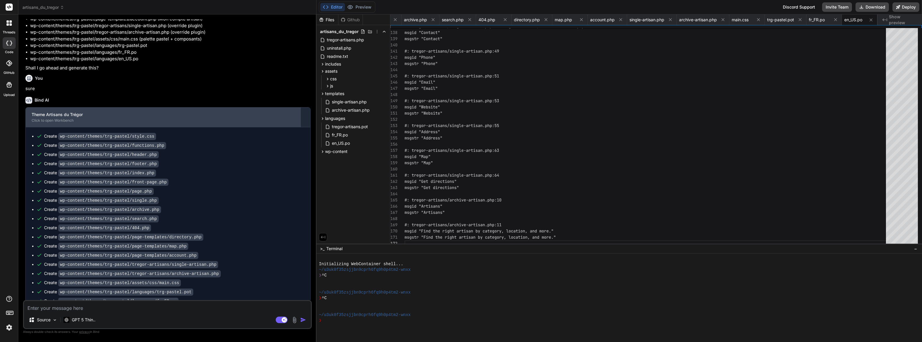
click at [47, 118] on div "Click to open Workbench" at bounding box center [163, 120] width 263 height 5
click at [52, 112] on div "Theme Artisans du Trégor" at bounding box center [163, 115] width 263 height 6
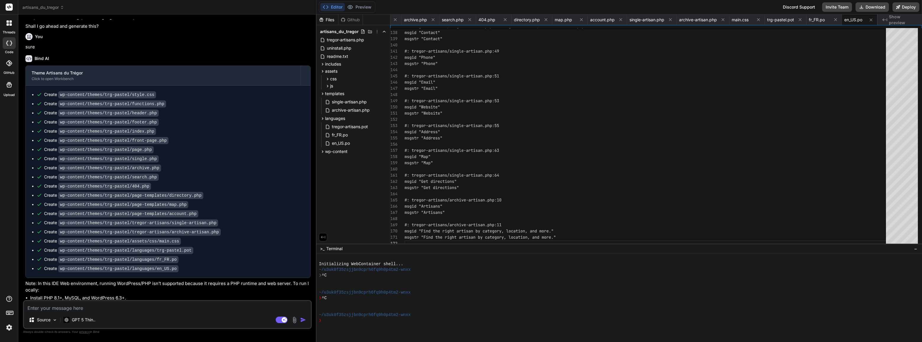
scroll to position [2795, 0]
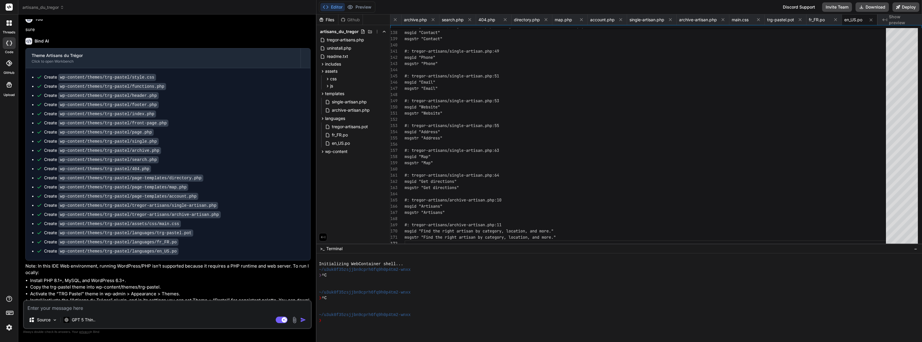
click at [164, 263] on p "Note: In this IDE Web environment, running WordPress/PHP isn’t supported becaus…" at bounding box center [167, 269] width 285 height 13
click at [270, 297] on li "Install/activate the “Artisans du Trégor” plugin, and in its settings you can s…" at bounding box center [170, 303] width 281 height 13
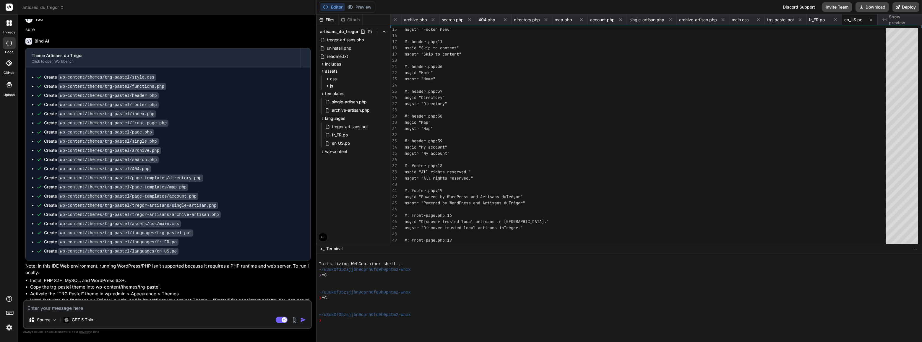
click at [329, 17] on div "Files" at bounding box center [328, 20] width 22 height 6
click at [332, 91] on span "templates" at bounding box center [334, 94] width 19 height 6
click at [326, 93] on span "templates" at bounding box center [334, 94] width 19 height 6
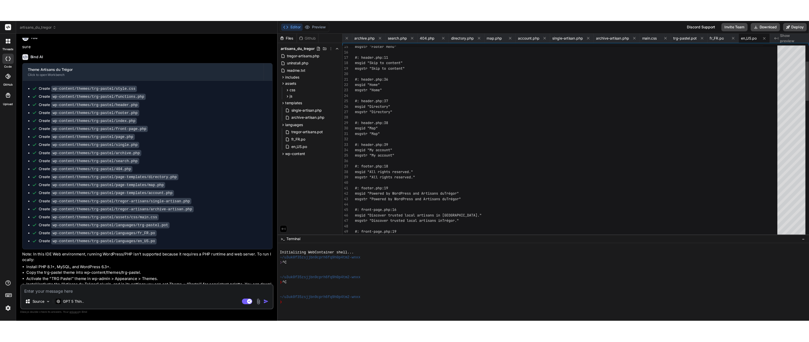
scroll to position [0, 0]
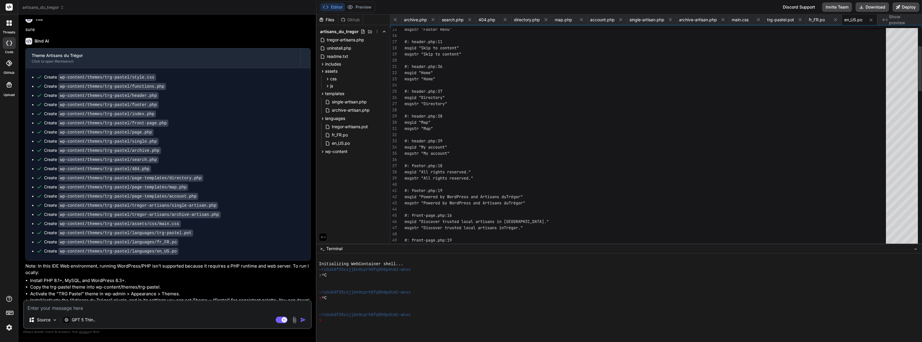
drag, startPoint x: 776, startPoint y: 74, endPoint x: 780, endPoint y: 69, distance: 6.4
click at [792, 300] on div "❯ ^C" at bounding box center [617, 299] width 596 height 6
click at [878, 5] on button "Download" at bounding box center [872, 6] width 33 height 9
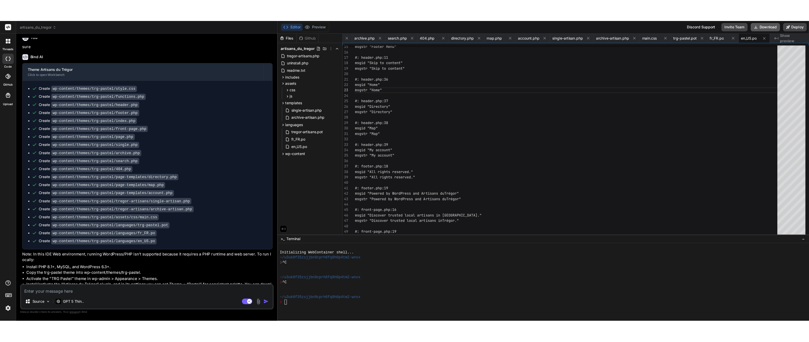
scroll to position [2915, 0]
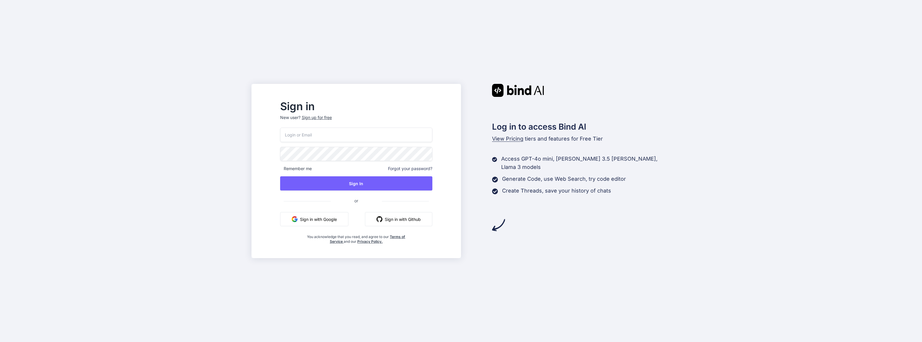
click at [338, 133] on input "email" at bounding box center [356, 135] width 152 height 14
type input "contact@mephivio.fr"
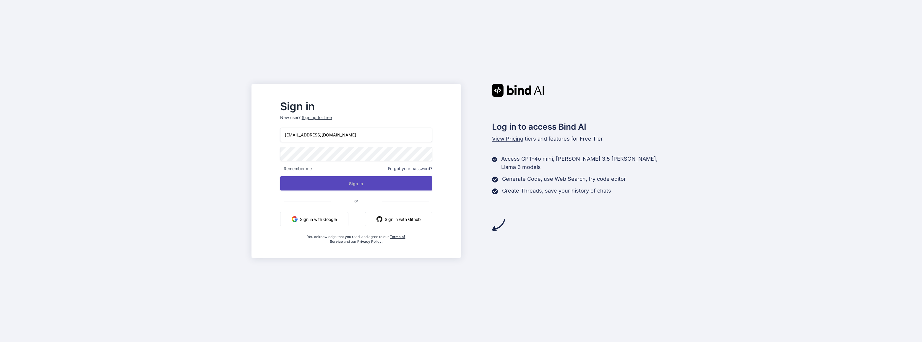
click at [371, 186] on button "Sign In" at bounding box center [356, 183] width 152 height 14
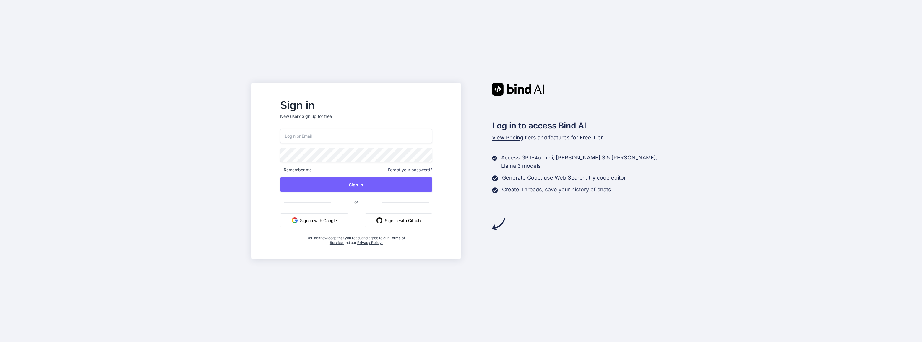
click at [327, 135] on input "email" at bounding box center [356, 136] width 152 height 14
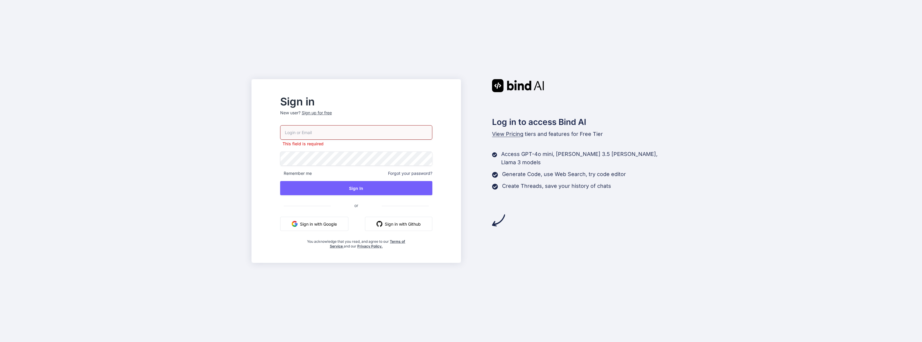
type input "contact@mephivio.fr"
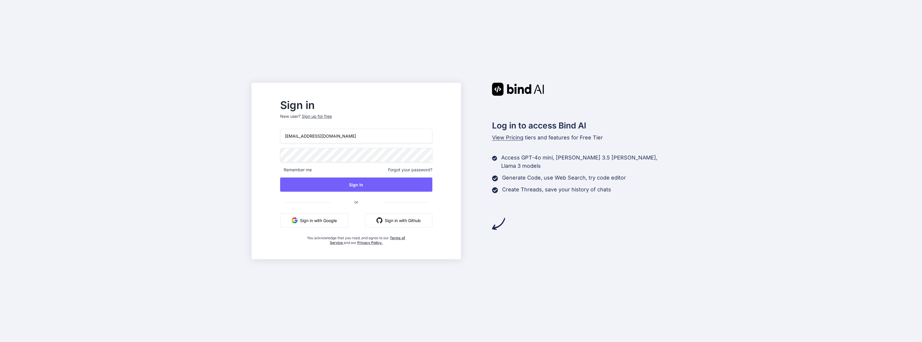
click at [424, 93] on div "Sign in New user? Sign up for free contact@mephivio.fr Remember me Forgot your …" at bounding box center [357, 171] width 210 height 177
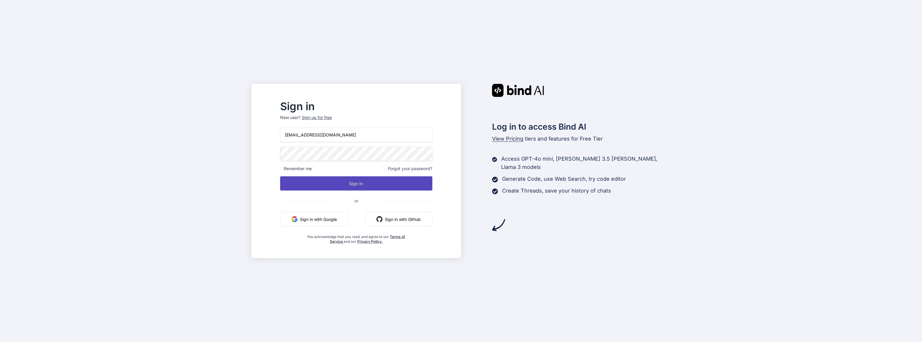
click at [366, 187] on button "Sign In" at bounding box center [356, 183] width 152 height 14
